Goal: Task Accomplishment & Management: Manage account settings

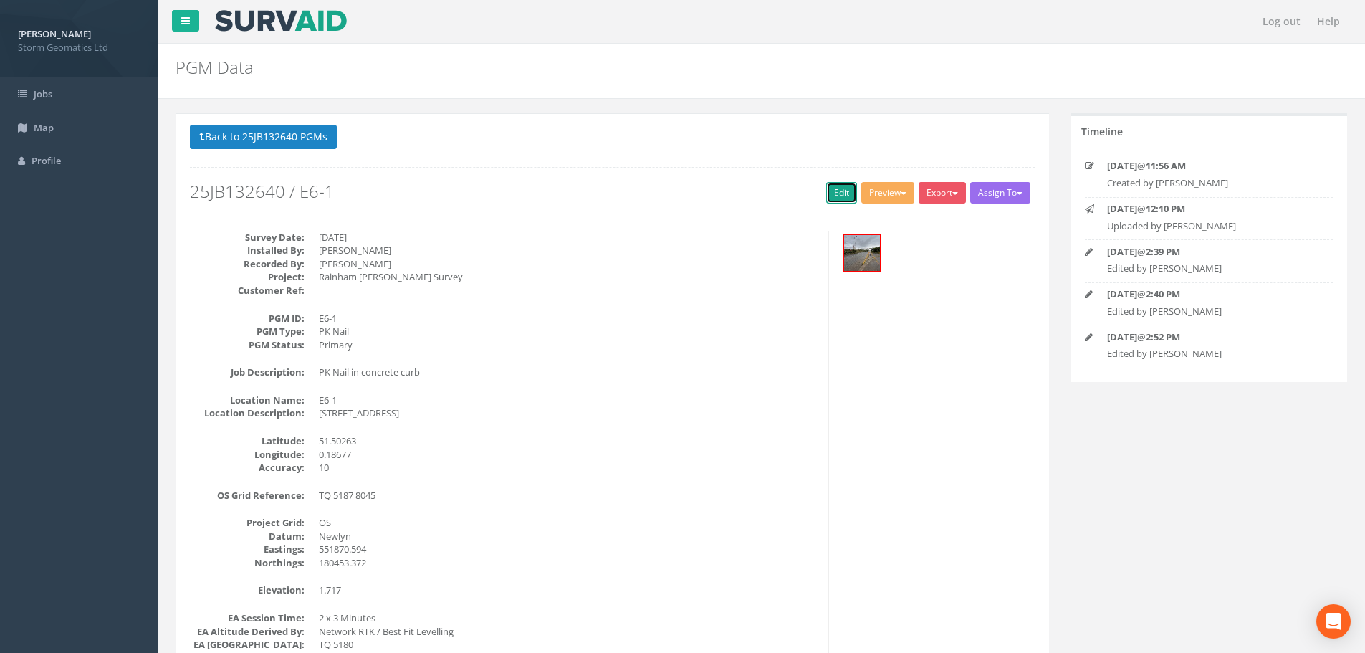
click at [827, 193] on link "Edit" at bounding box center [841, 192] width 31 height 21
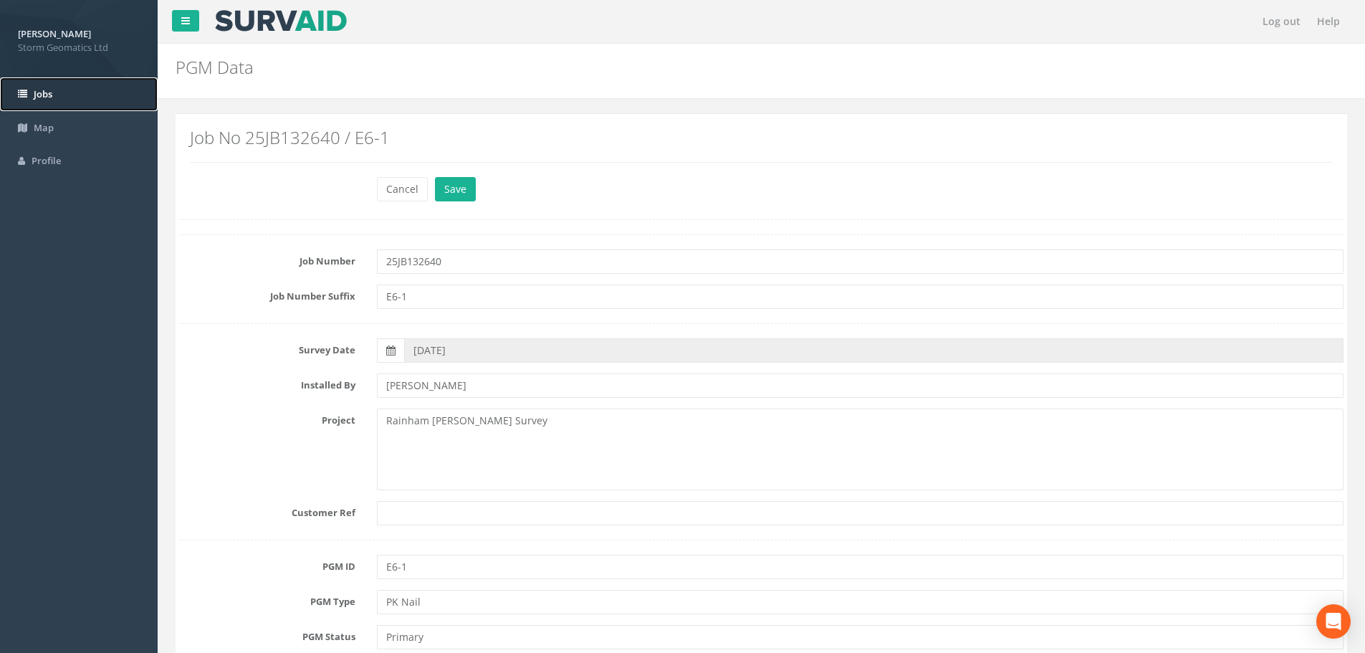
click at [59, 87] on link "Jobs" at bounding box center [79, 94] width 158 height 34
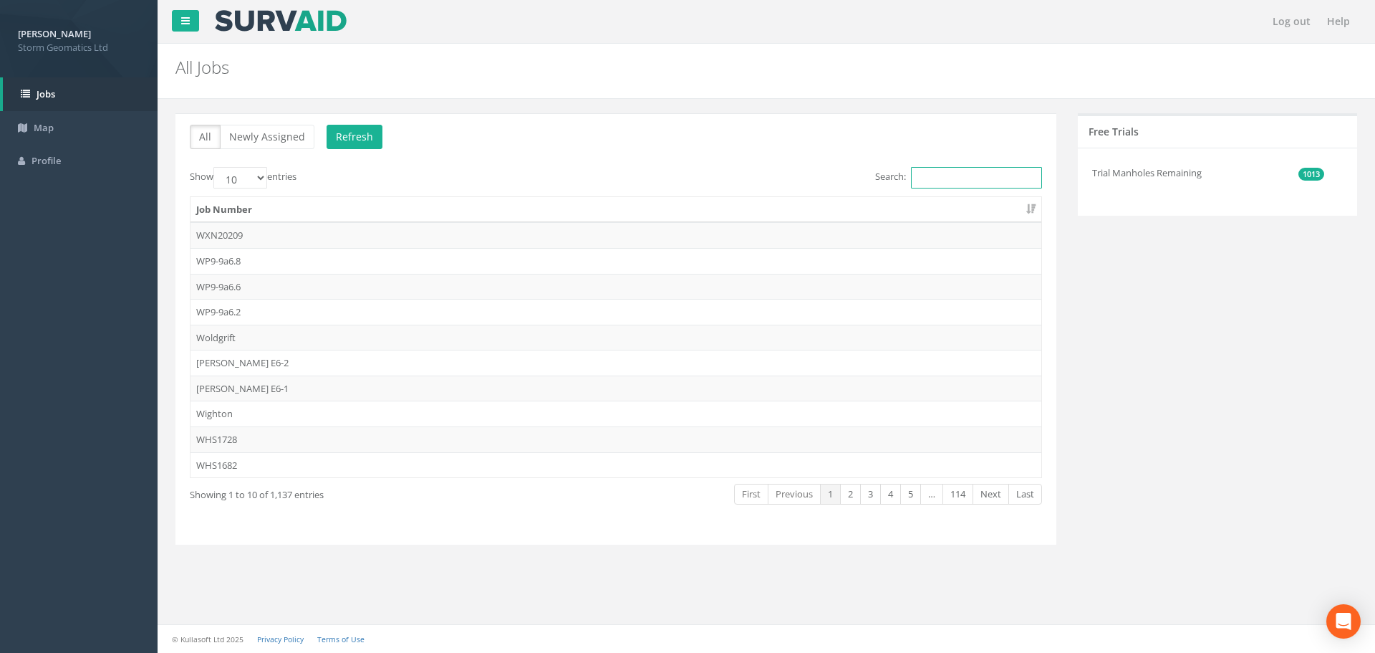
click at [925, 180] on input "Search:" at bounding box center [976, 177] width 131 height 21
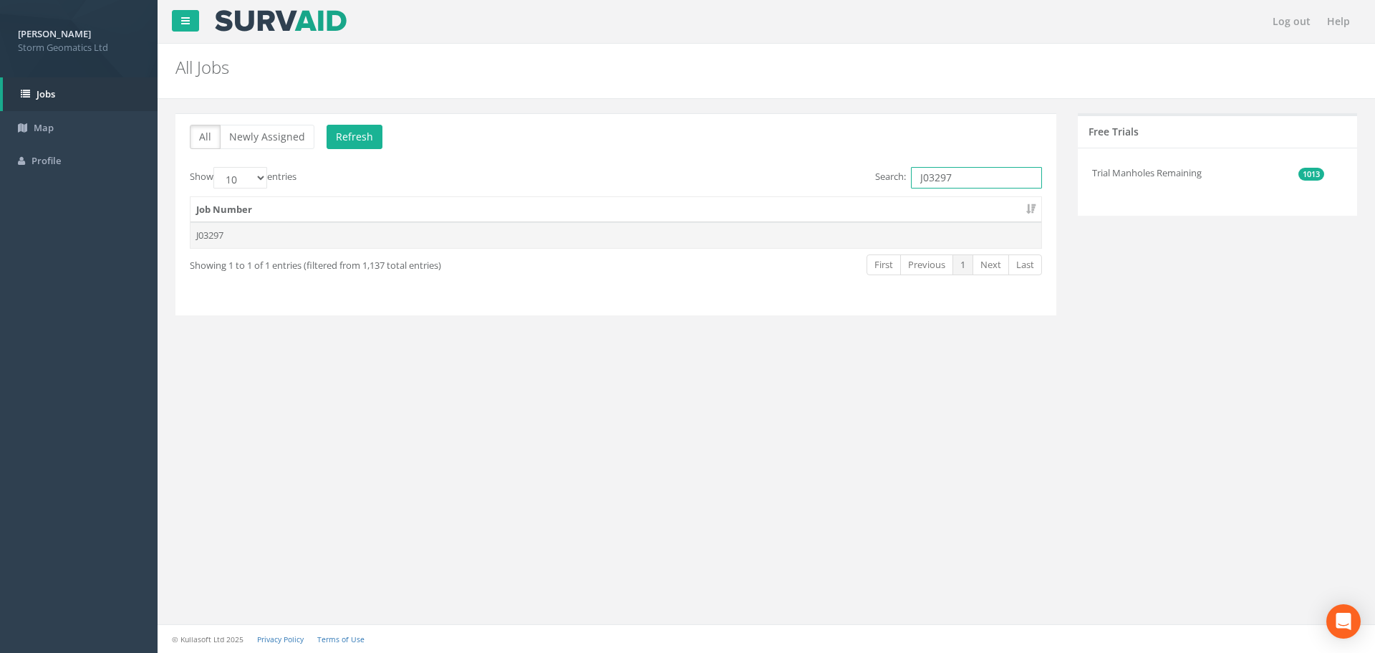
type input "J03297"
click at [272, 236] on td "J03297" at bounding box center [616, 235] width 851 height 26
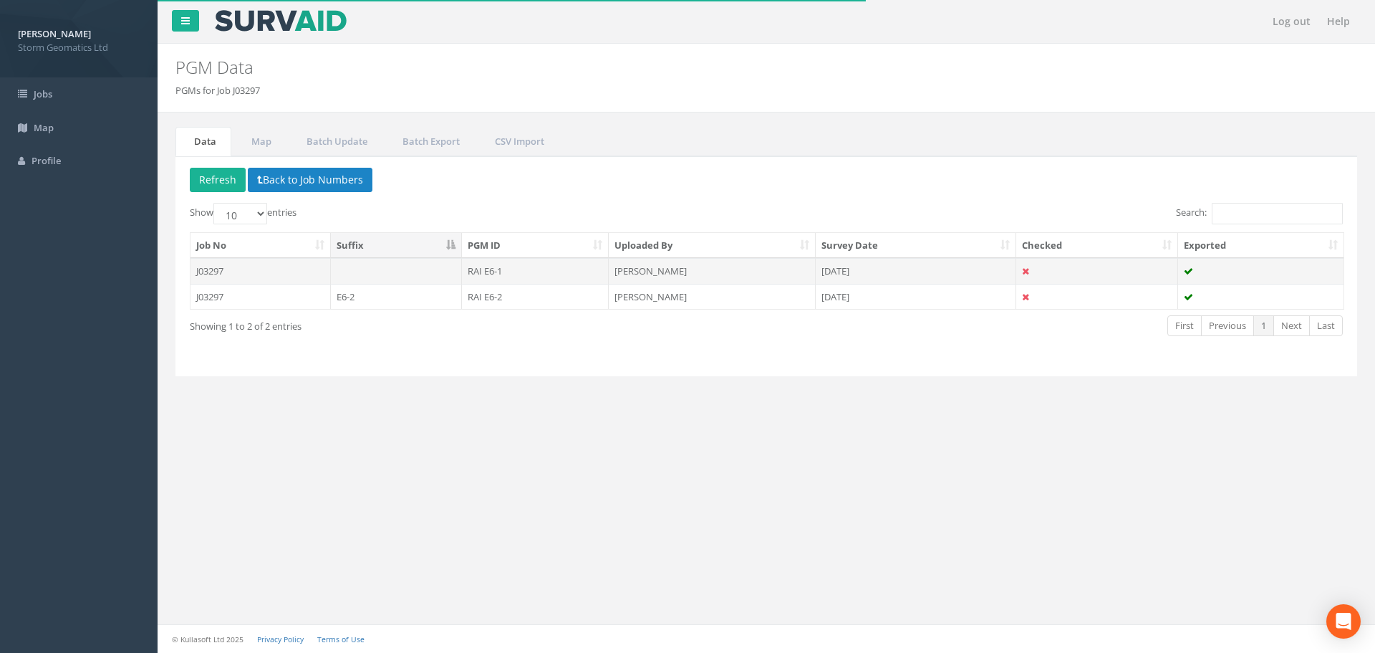
click at [256, 271] on td "J03297" at bounding box center [261, 271] width 140 height 26
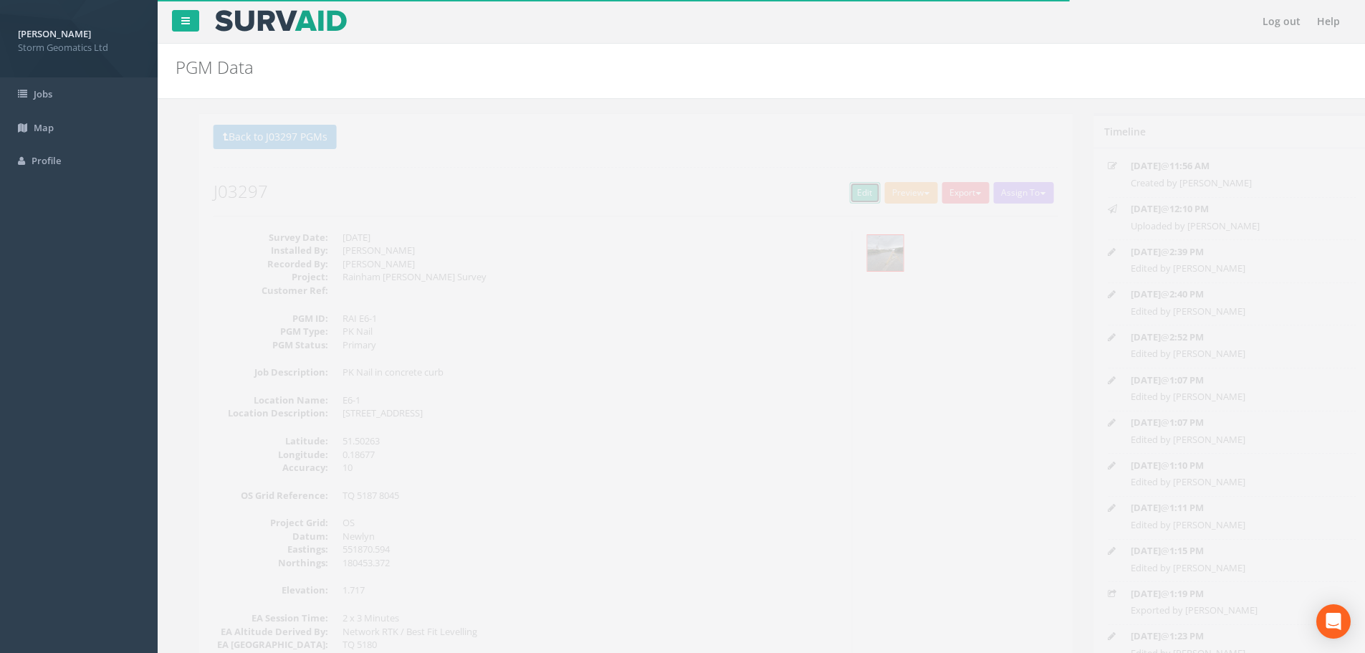
click at [840, 193] on link "Edit" at bounding box center [841, 192] width 31 height 21
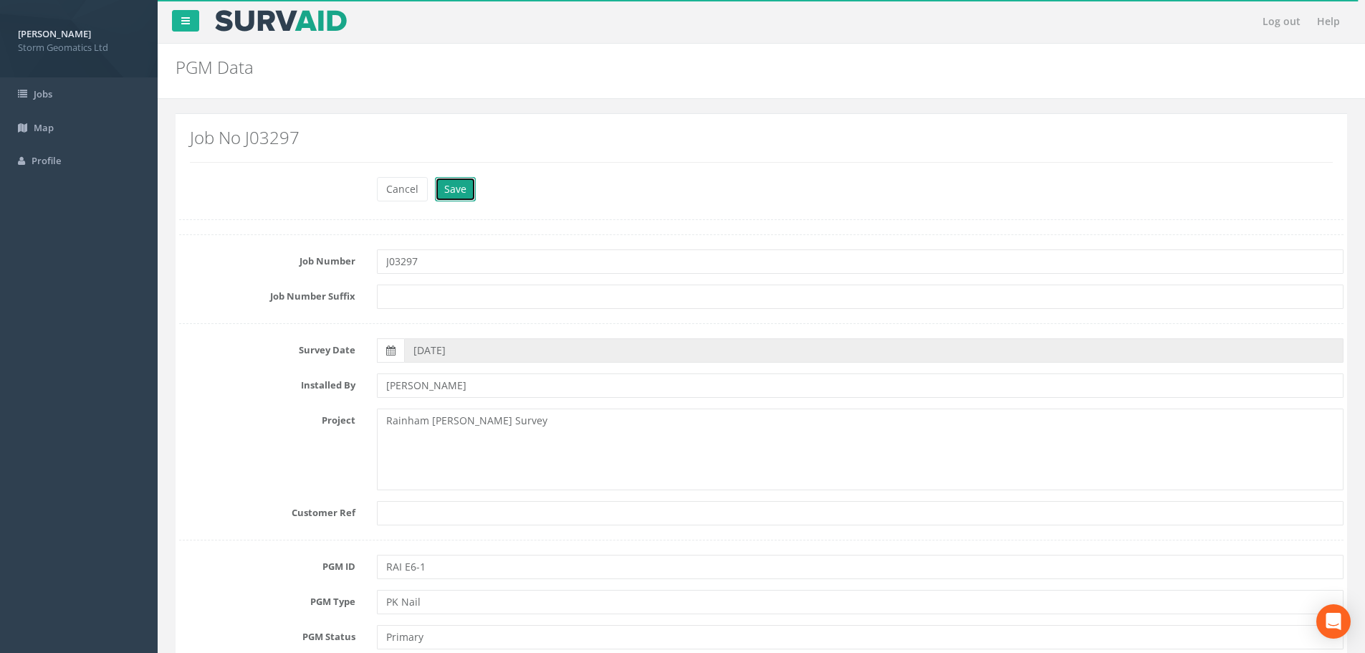
click at [453, 188] on button "Save" at bounding box center [455, 189] width 41 height 24
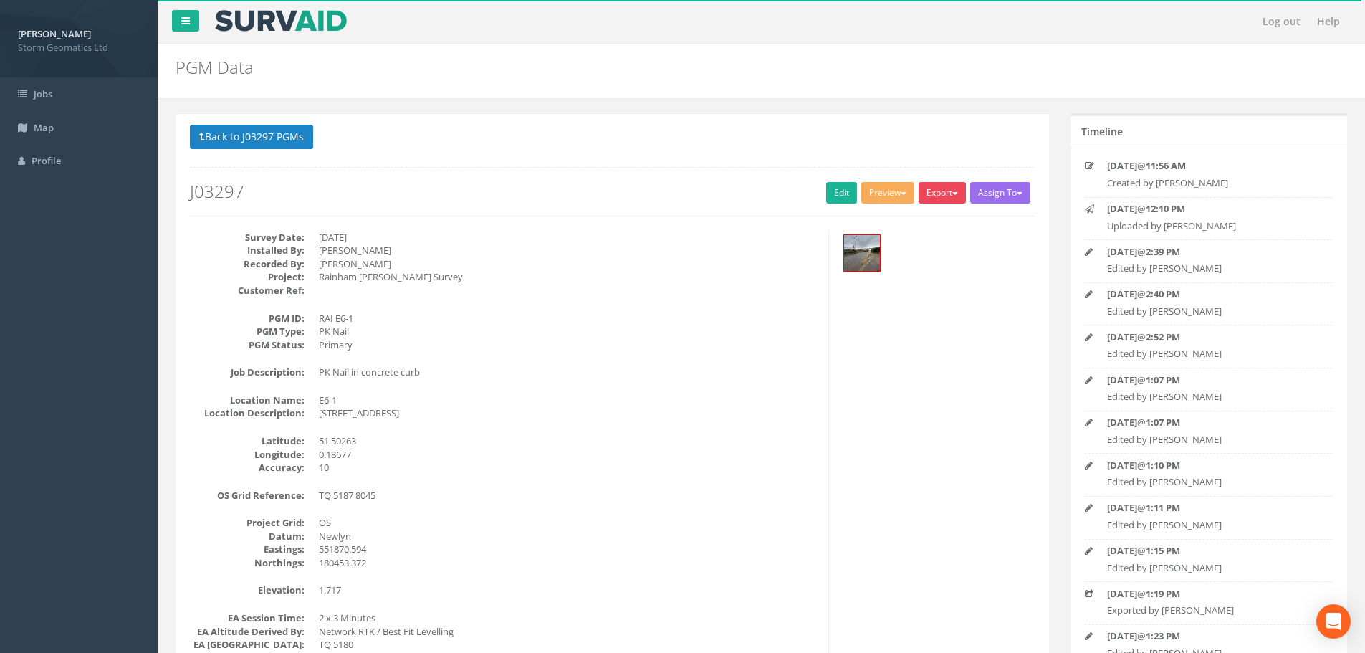
click at [938, 189] on button "Export" at bounding box center [941, 192] width 47 height 21
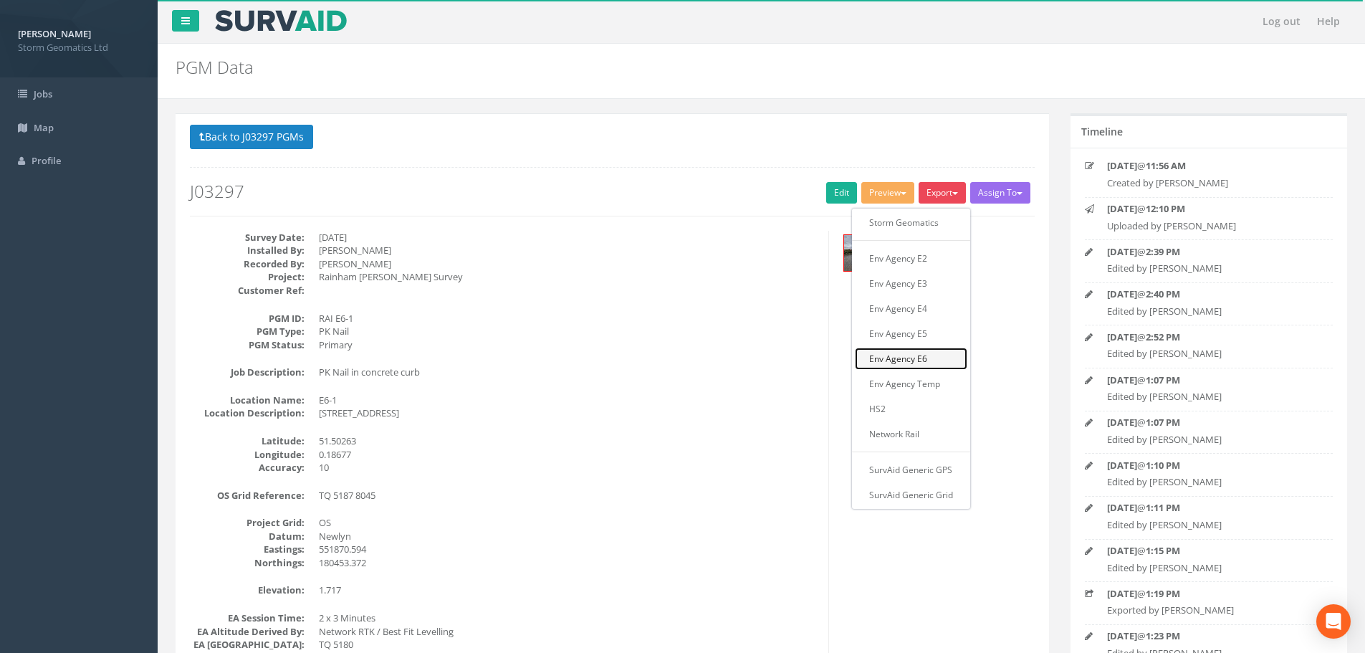
click at [925, 354] on link "Env Agency E6" at bounding box center [911, 358] width 112 height 22
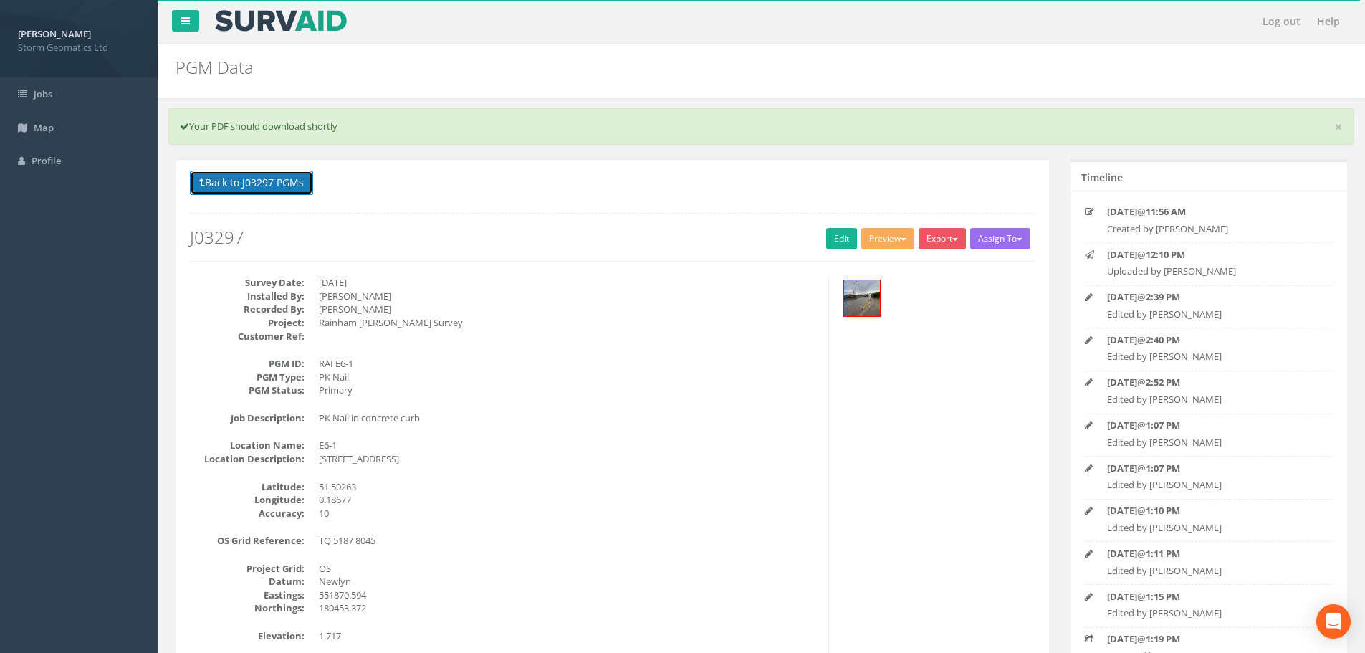
click at [253, 182] on button "Back to J03297 PGMs" at bounding box center [251, 182] width 123 height 24
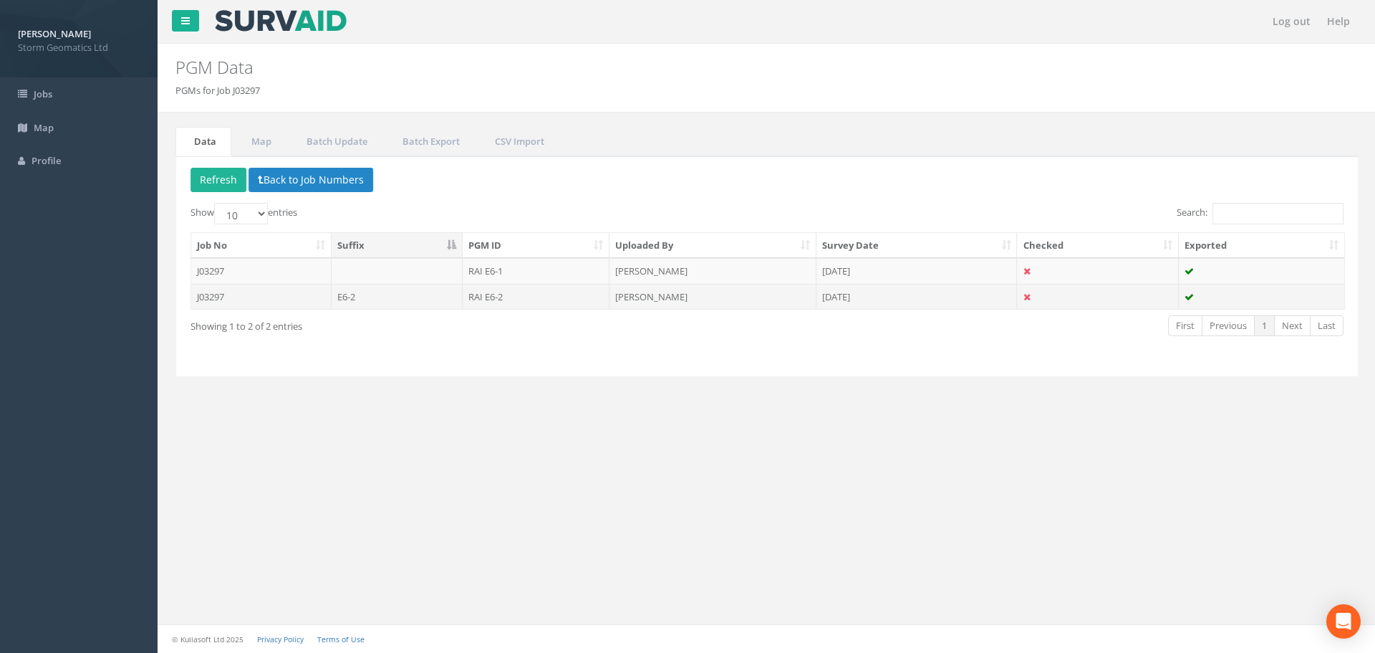
click at [283, 299] on td "J03297" at bounding box center [261, 297] width 140 height 26
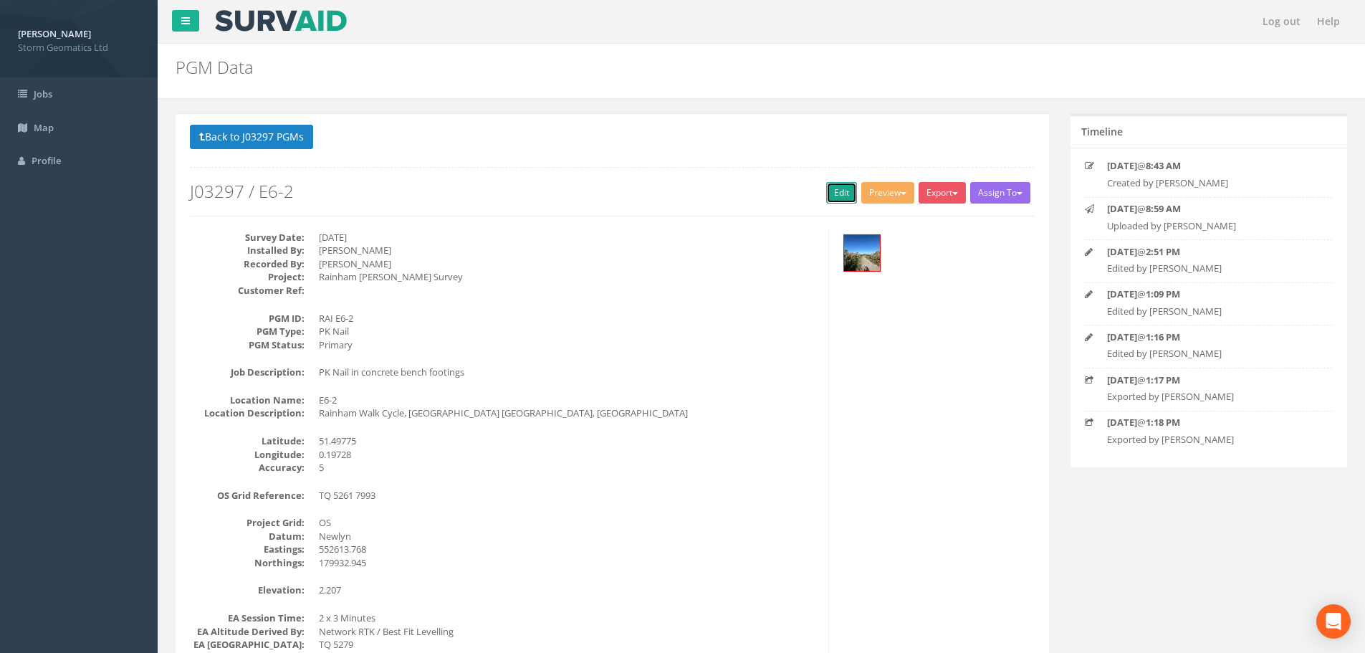
click at [834, 195] on link "Edit" at bounding box center [841, 192] width 31 height 21
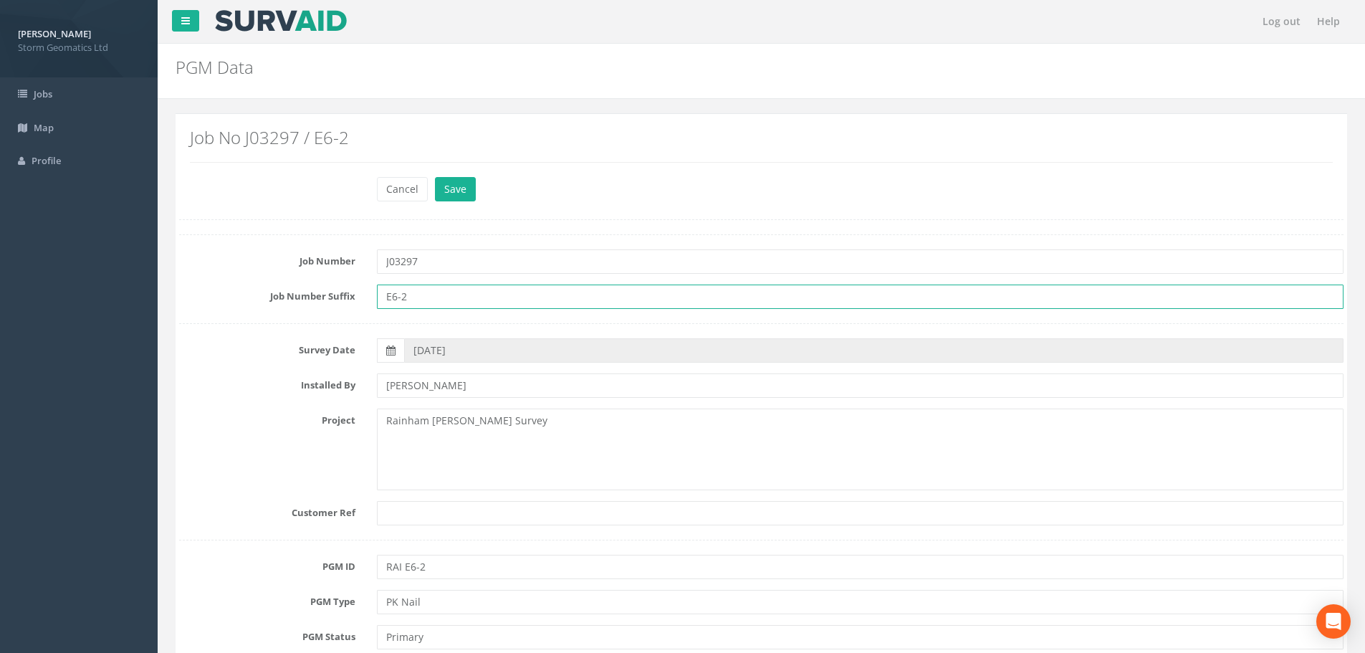
drag, startPoint x: 408, startPoint y: 299, endPoint x: 360, endPoint y: 299, distance: 48.0
click at [360, 299] on div "Job Number Suffix E6-2" at bounding box center [760, 296] width 1185 height 24
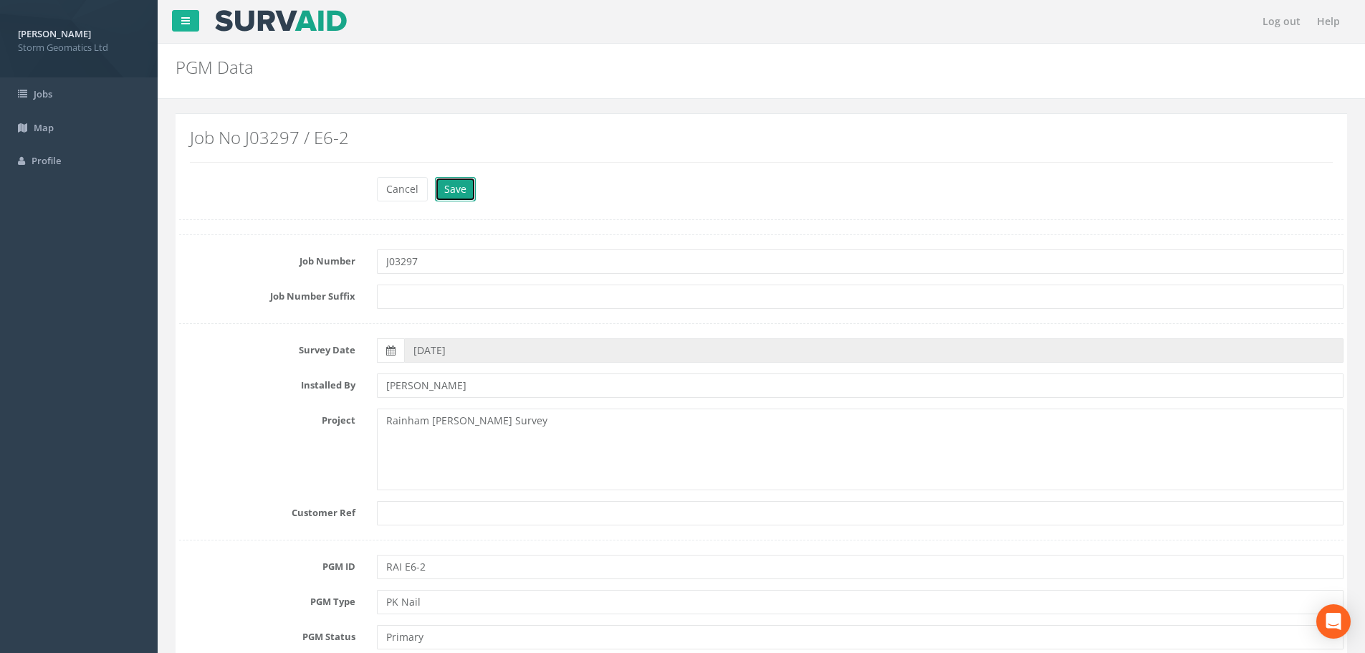
click at [457, 189] on button "Save" at bounding box center [455, 189] width 41 height 24
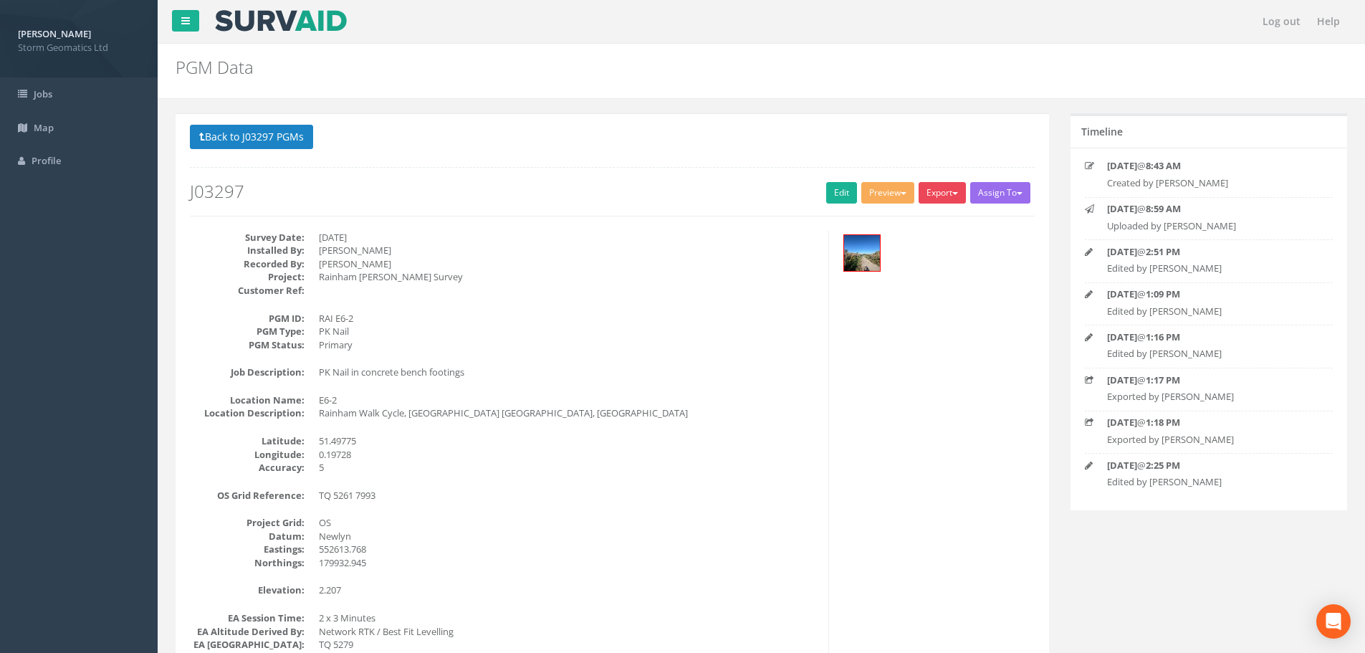
click at [938, 195] on button "Export" at bounding box center [941, 192] width 47 height 21
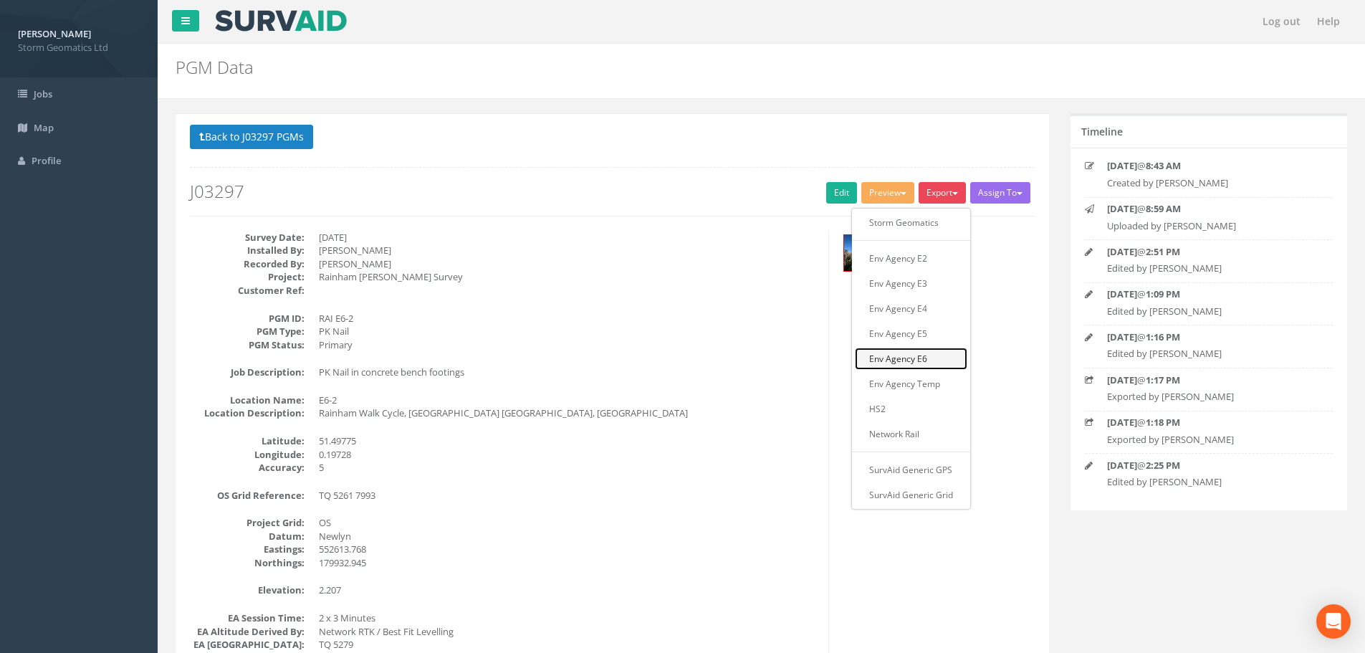
click at [926, 354] on link "Env Agency E6" at bounding box center [911, 358] width 112 height 22
